Goal: Navigation & Orientation: Go to known website

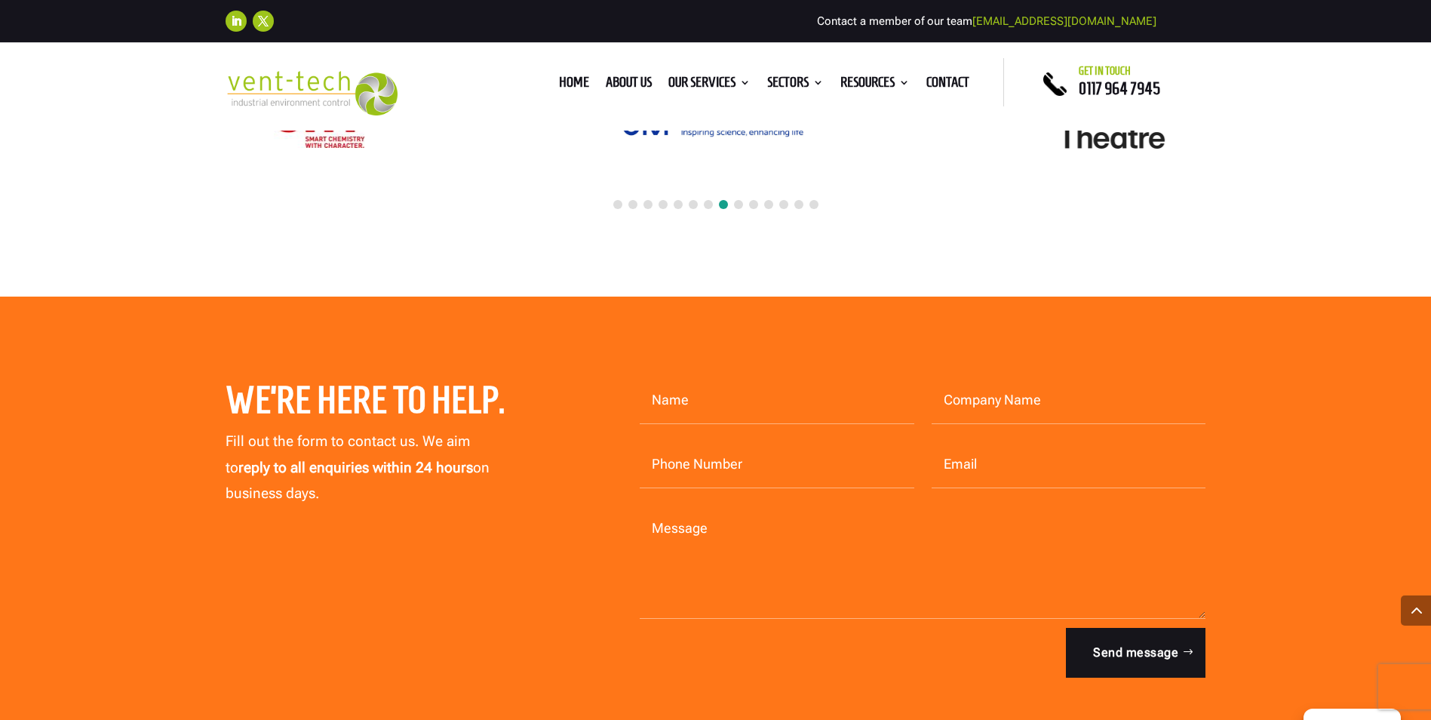
scroll to position [4224, 0]
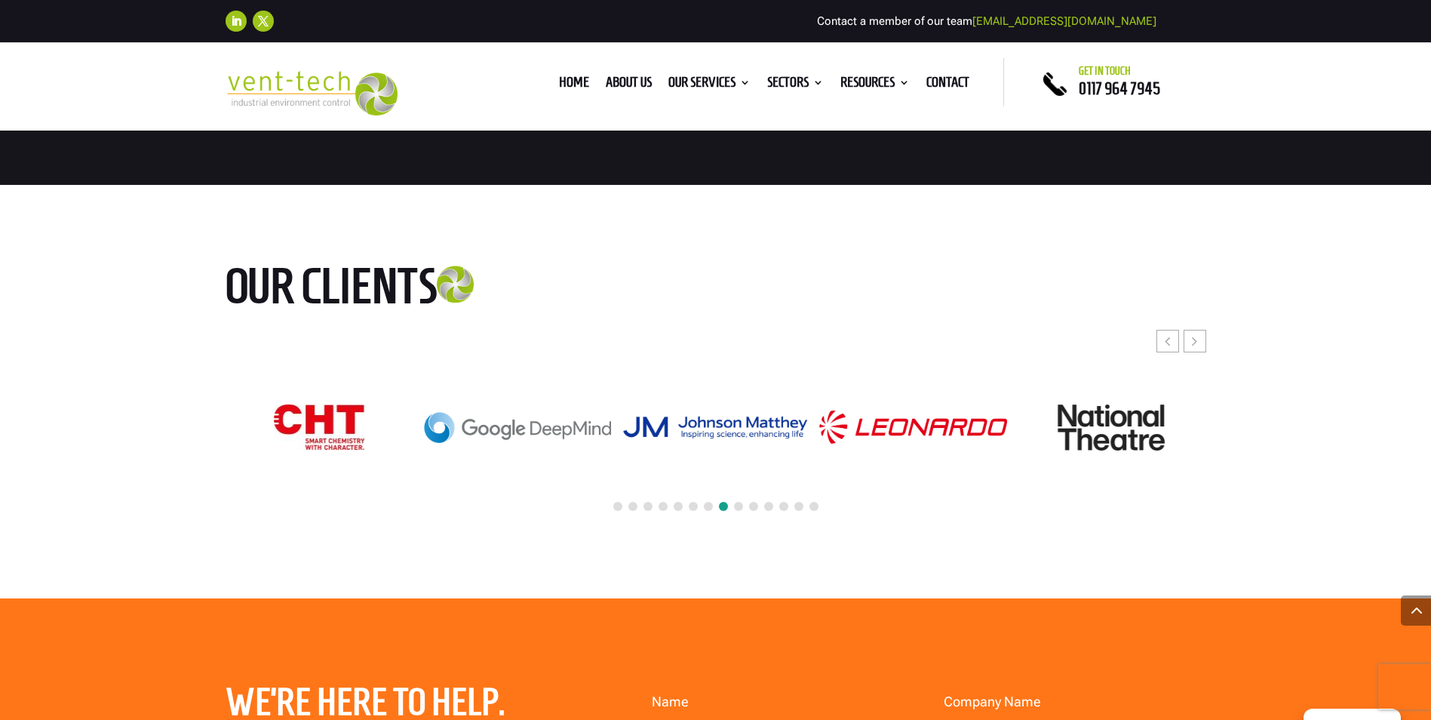
click at [614, 505] on span at bounding box center [617, 506] width 9 height 9
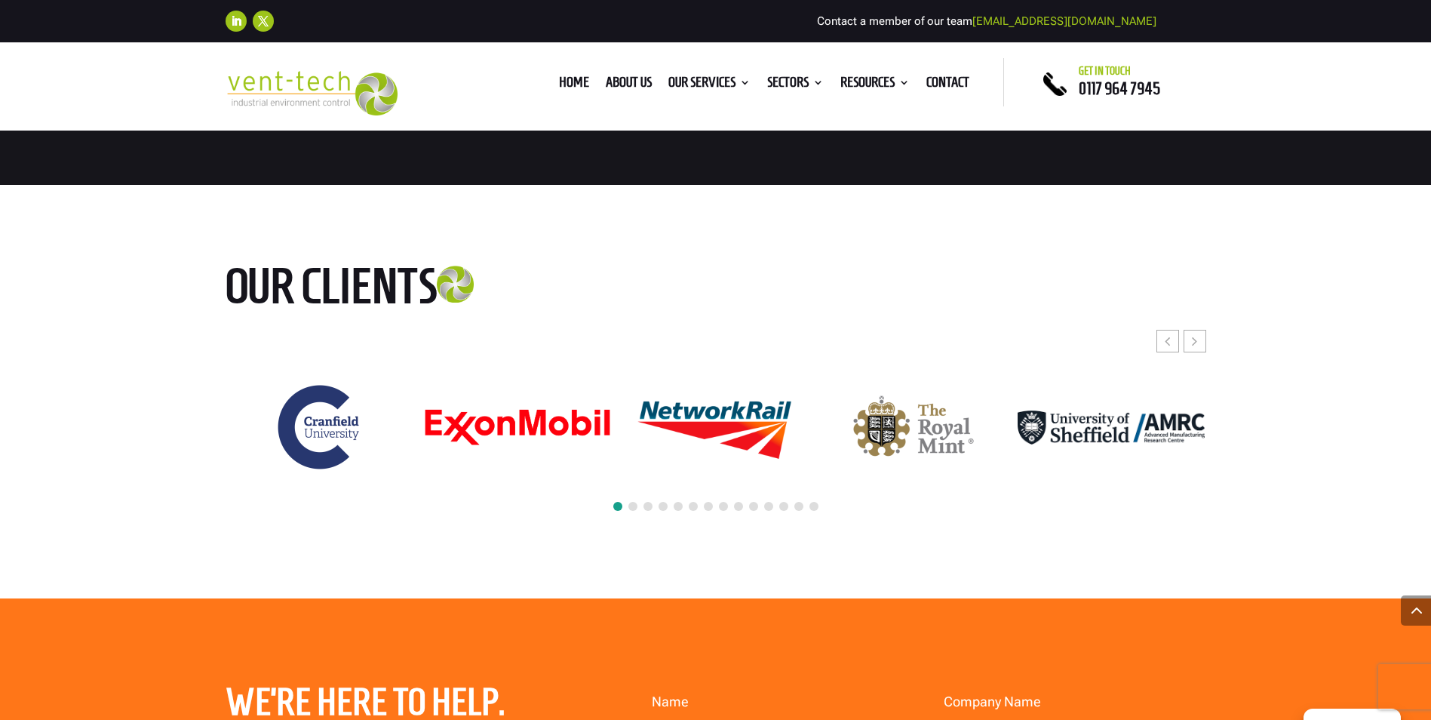
click at [634, 505] on span at bounding box center [632, 506] width 9 height 9
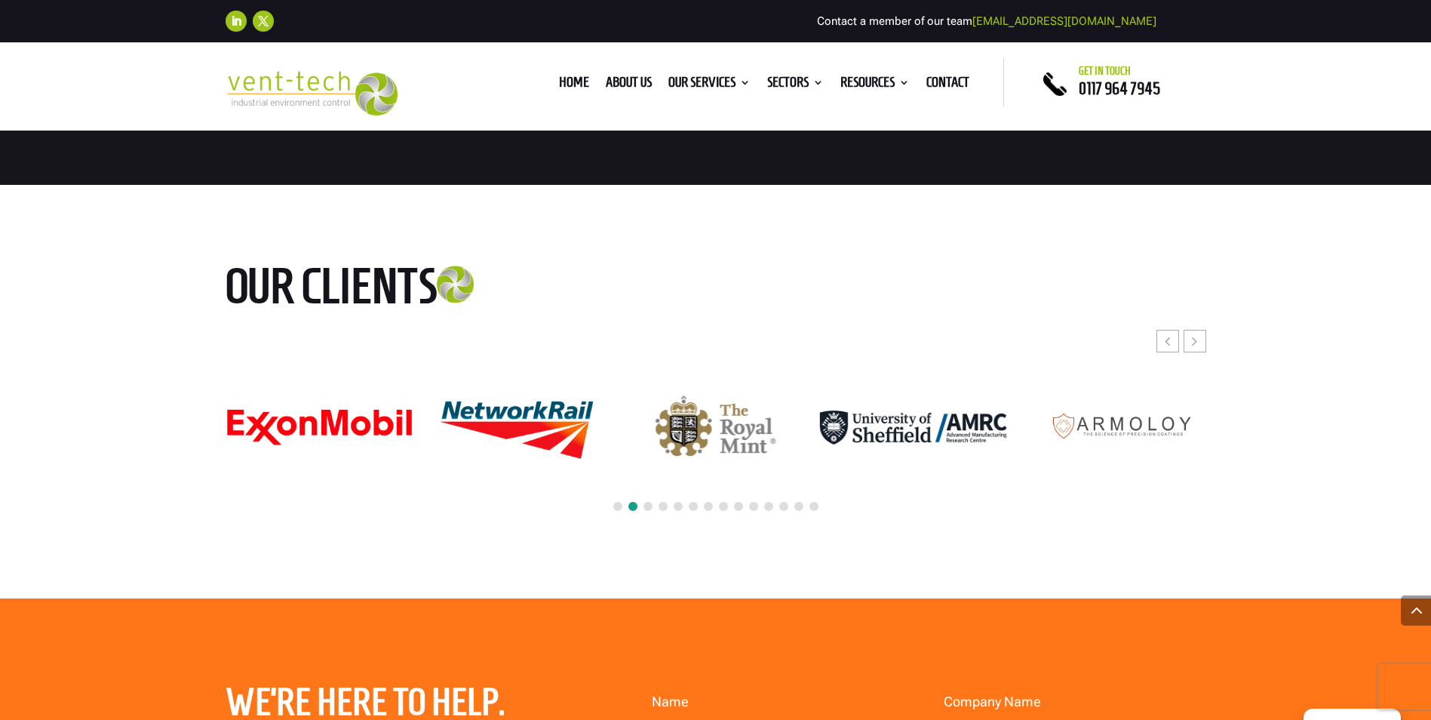
click at [647, 505] on span at bounding box center [647, 506] width 9 height 9
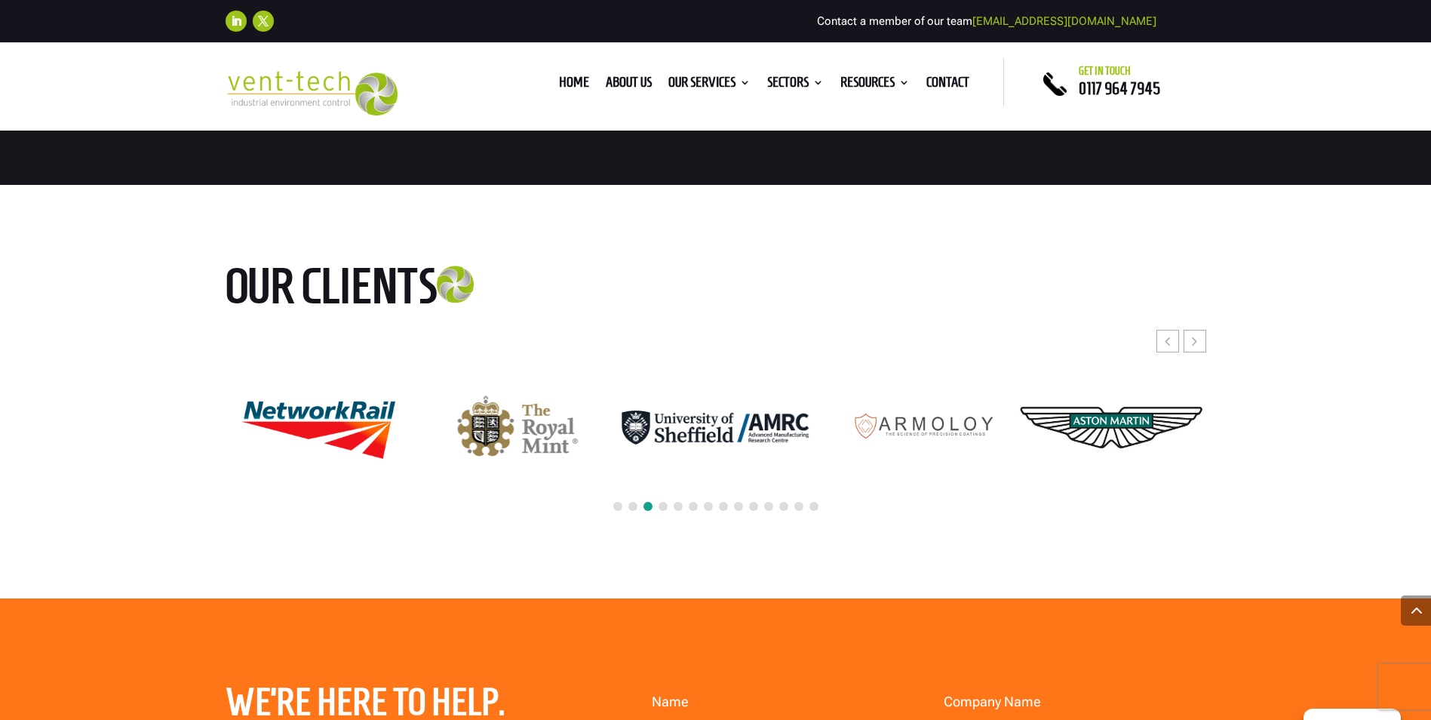
click at [664, 507] on span at bounding box center [662, 506] width 9 height 9
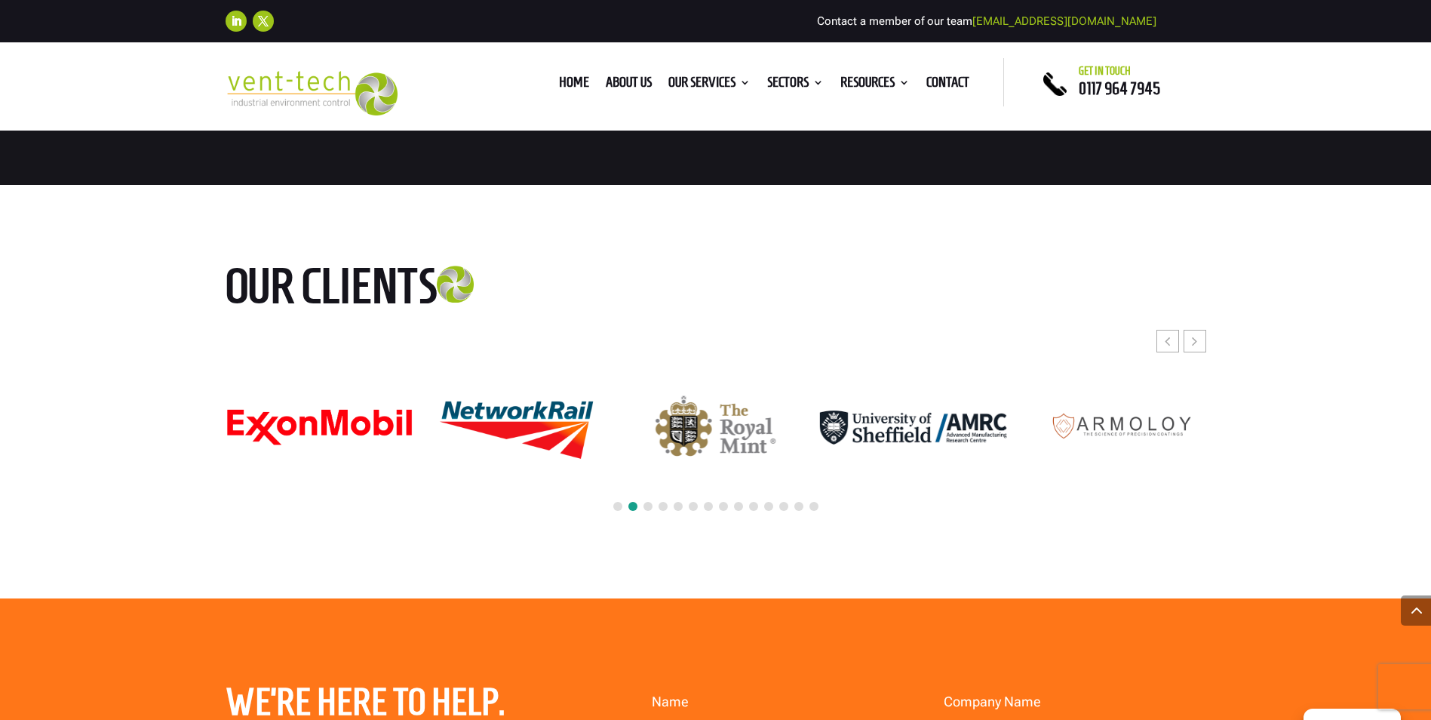
click at [677, 510] on span at bounding box center [678, 506] width 9 height 9
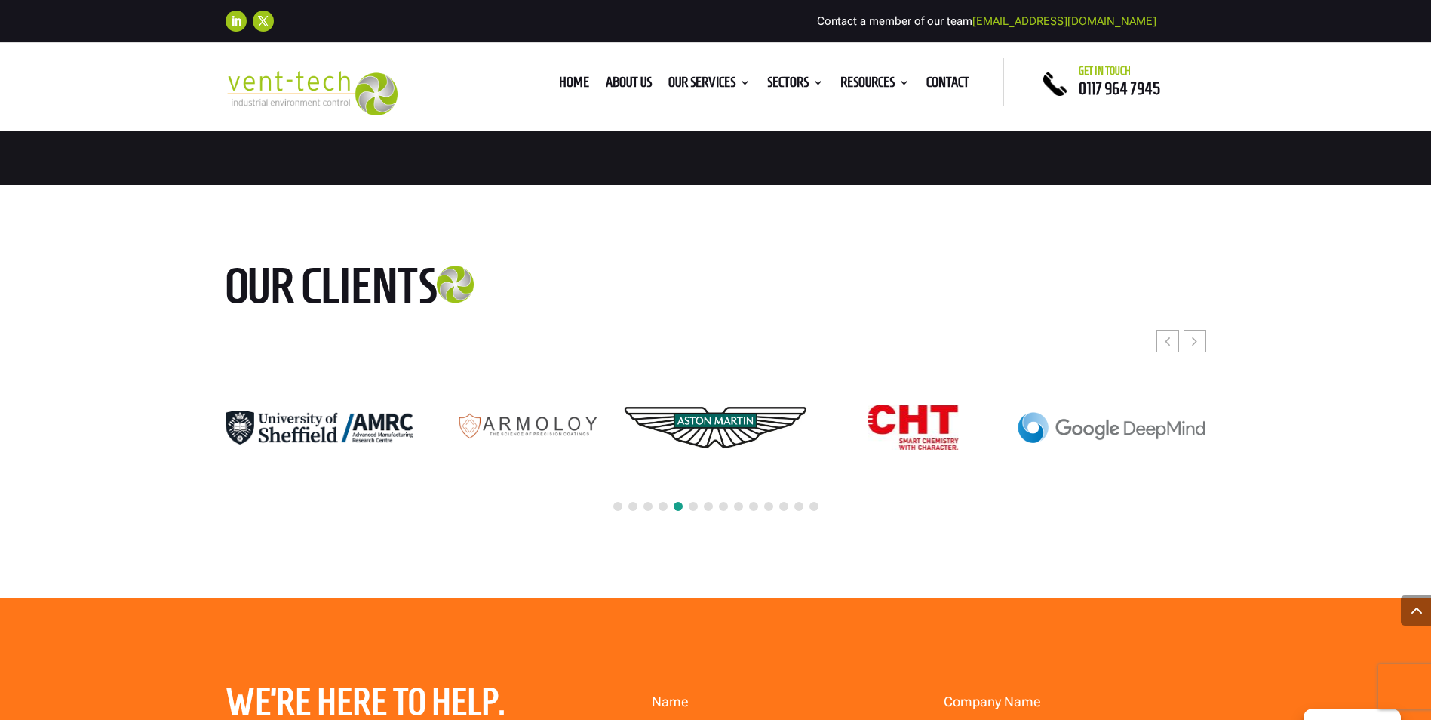
click at [692, 508] on span at bounding box center [693, 506] width 9 height 9
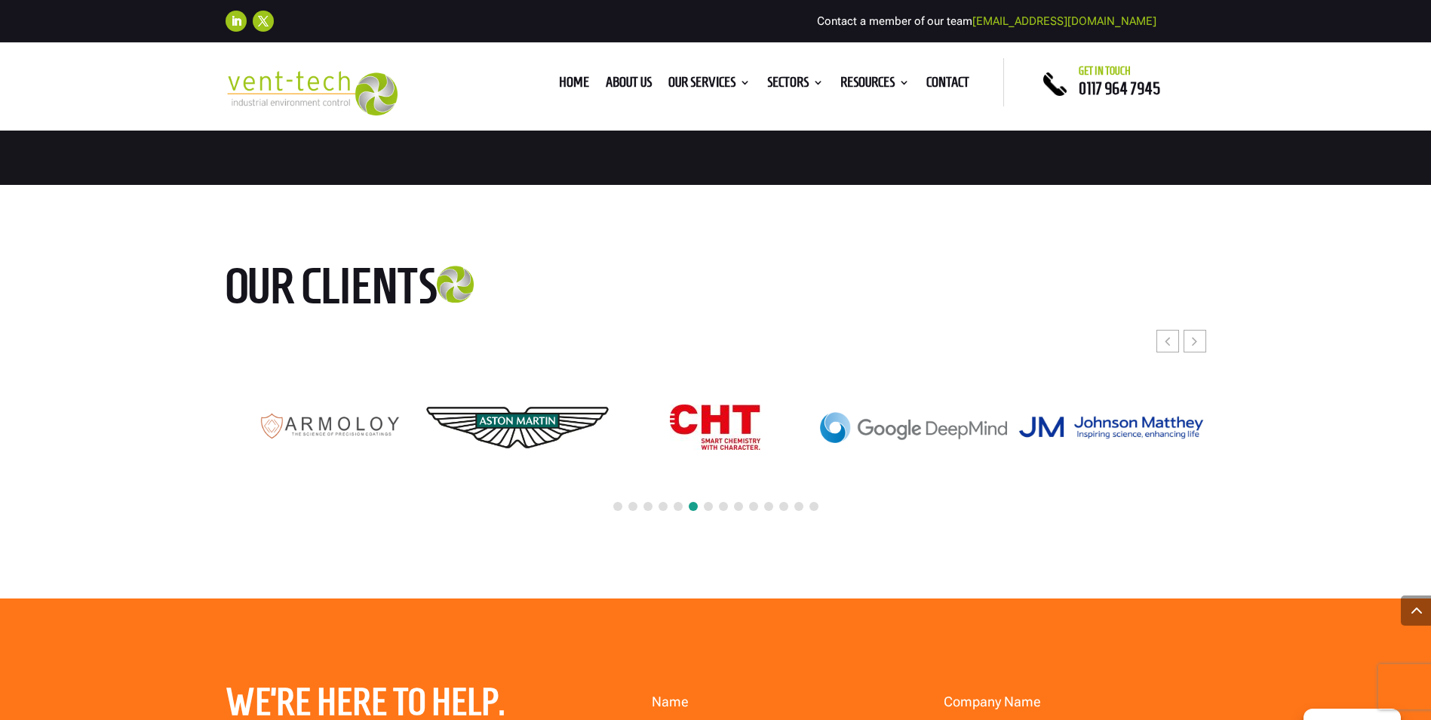
click at [715, 508] on div at bounding box center [716, 506] width 980 height 33
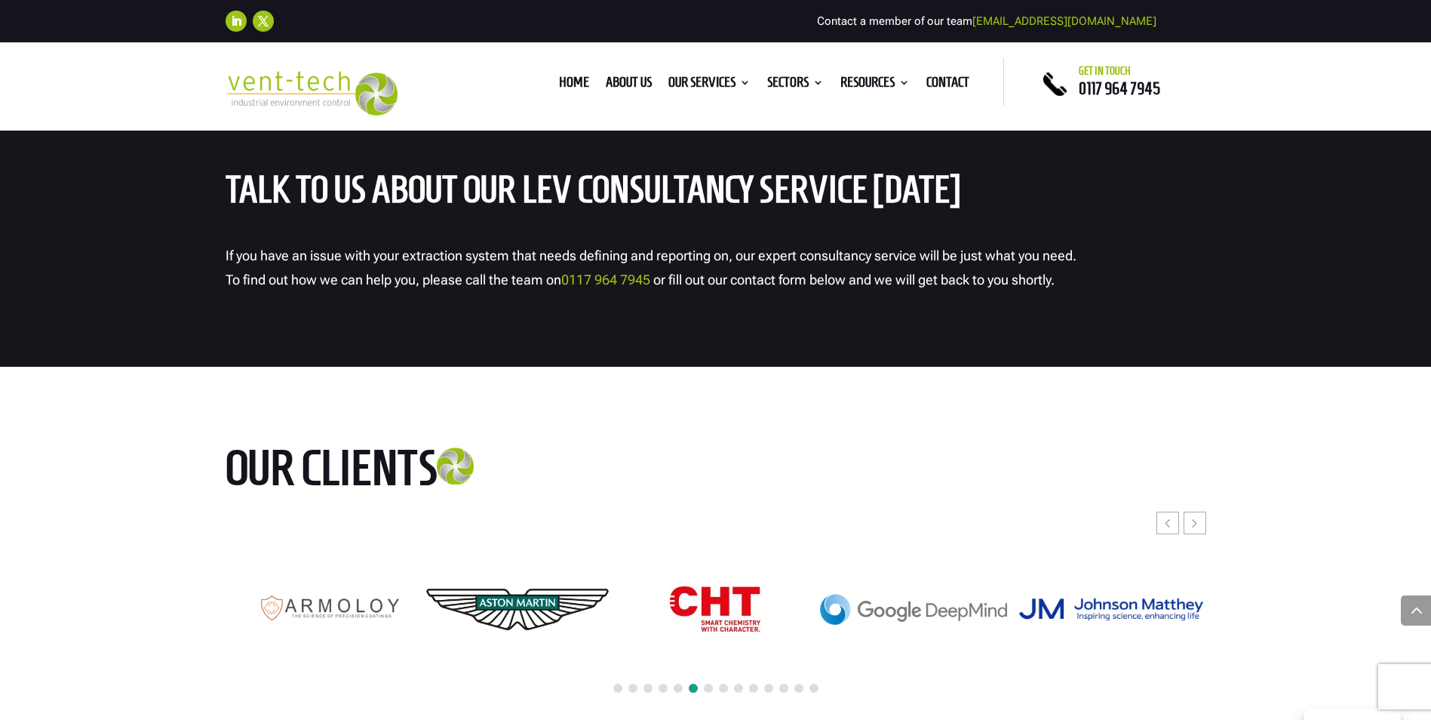
scroll to position [3846, 0]
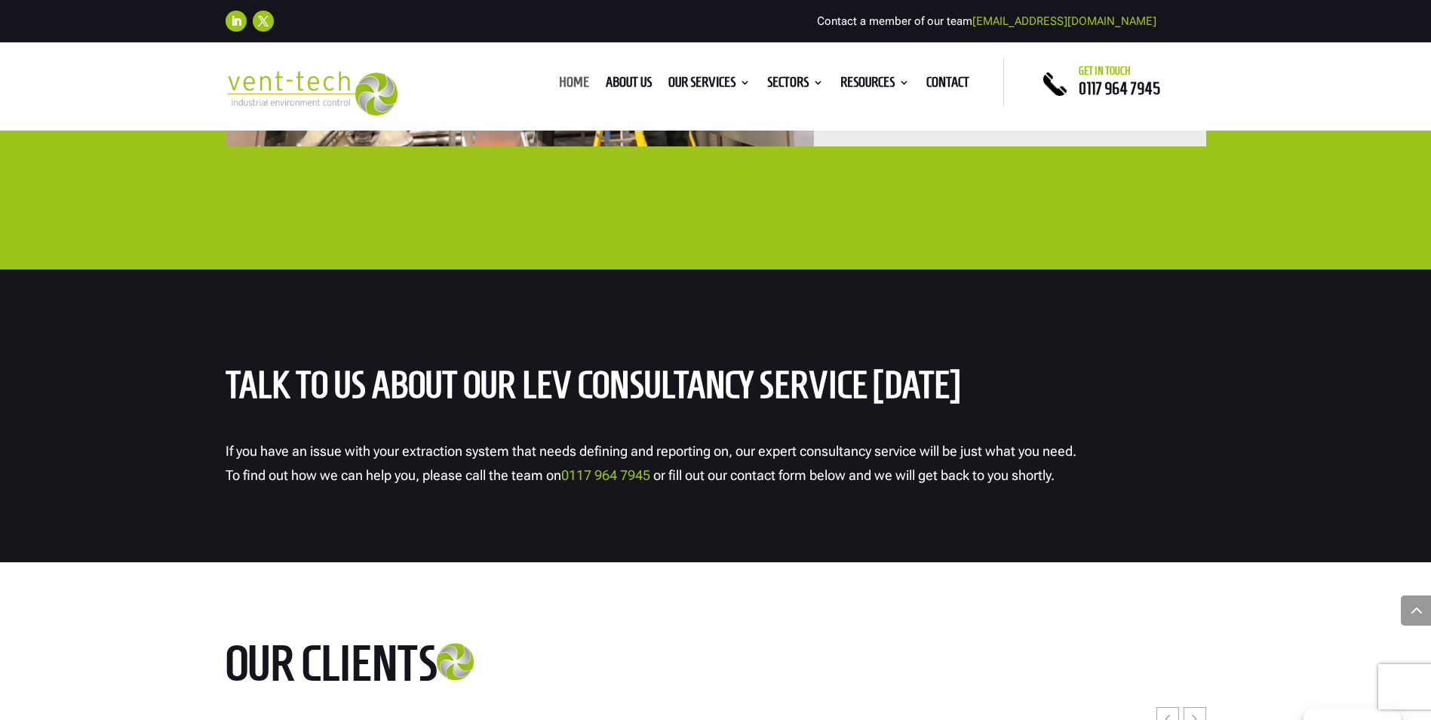
click at [559, 83] on link "Home" at bounding box center [574, 85] width 30 height 17
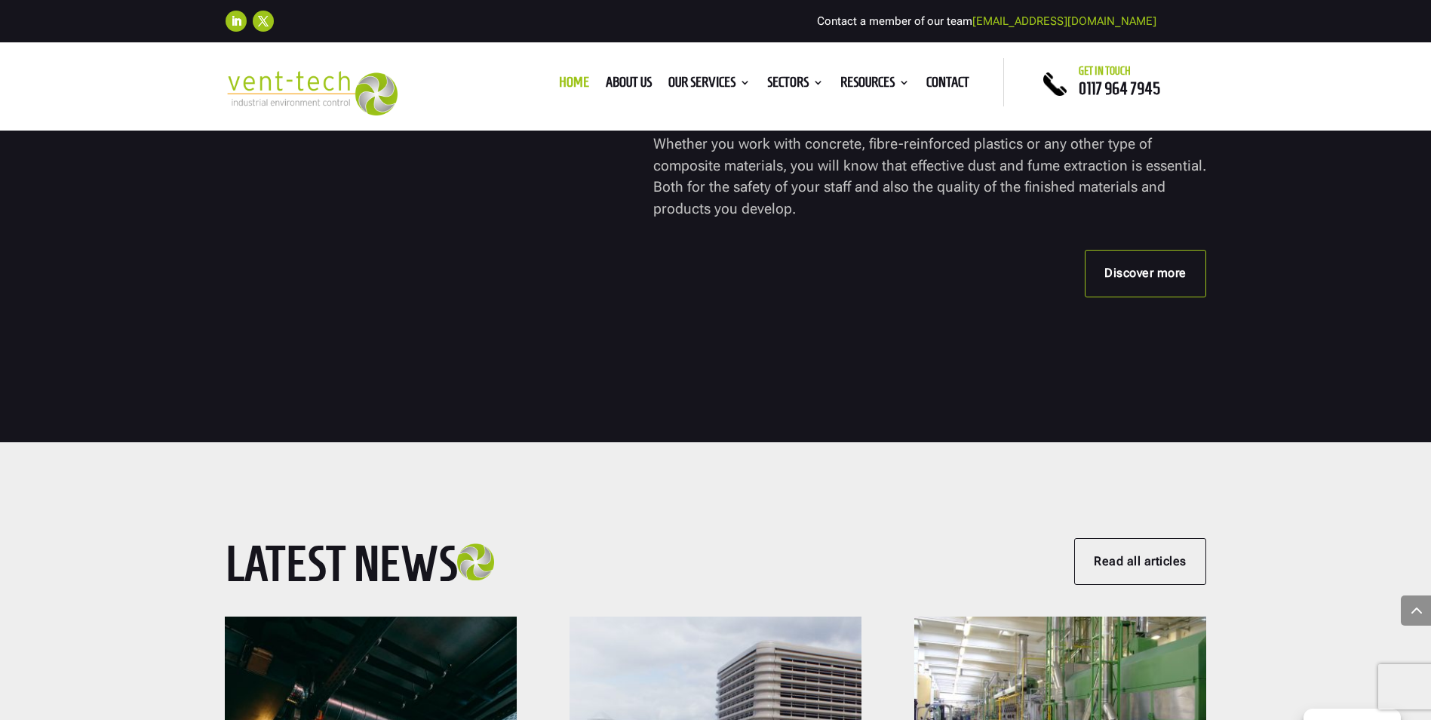
scroll to position [5355, 0]
